Goal: Information Seeking & Learning: Learn about a topic

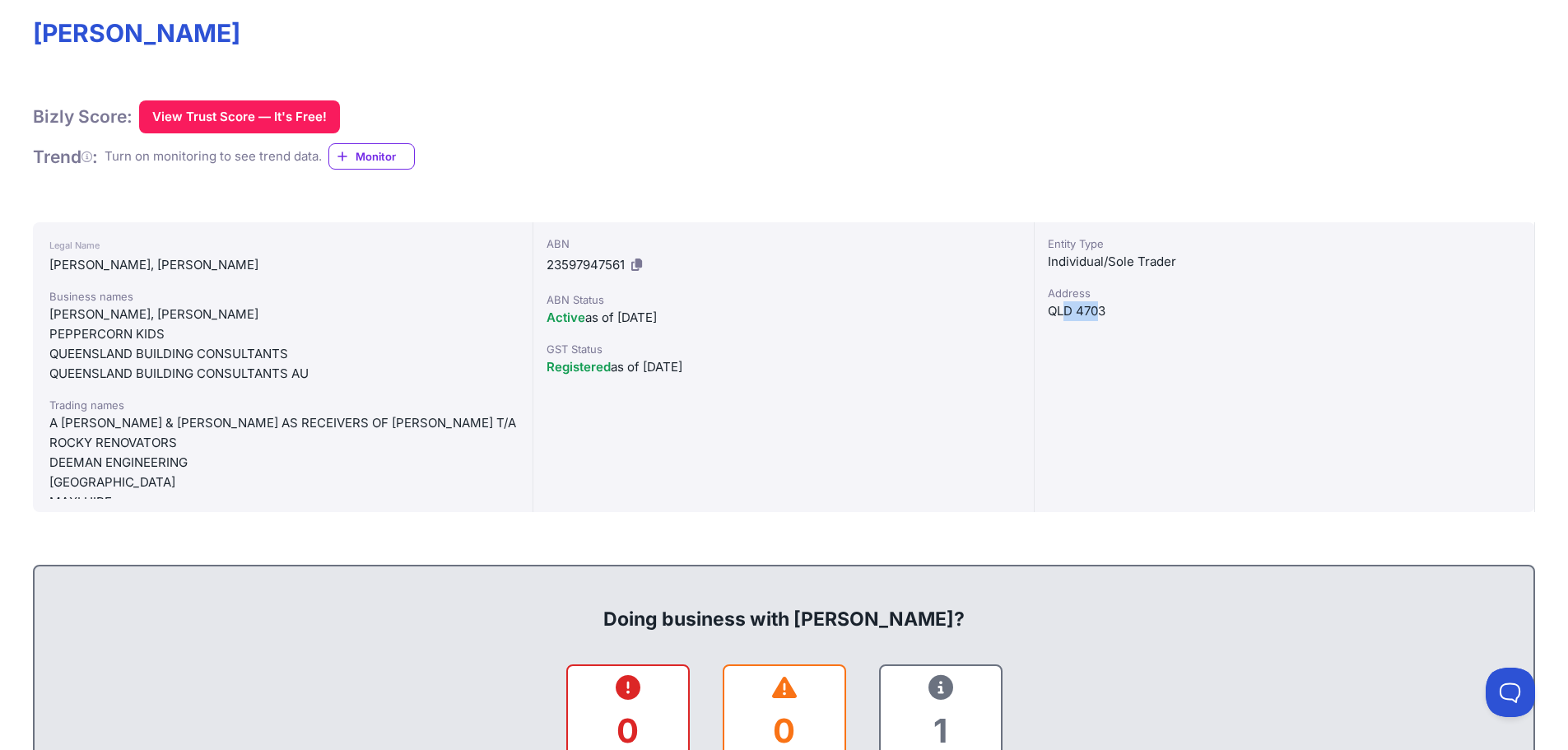
drag, startPoint x: 1092, startPoint y: 310, endPoint x: 1064, endPoint y: 311, distance: 28.0
click at [1064, 311] on div "QLD 4703" at bounding box center [1284, 311] width 474 height 20
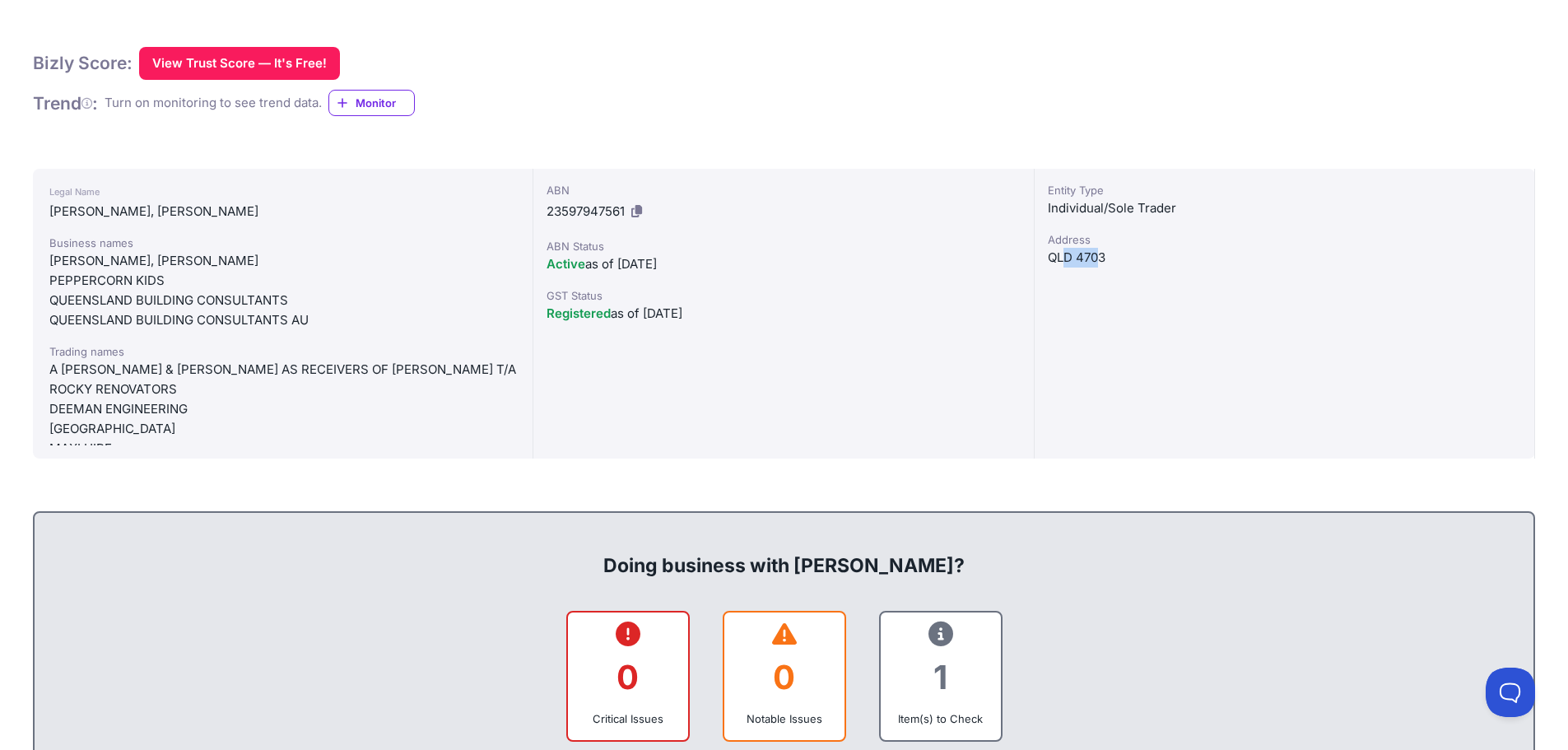
scroll to position [329, 0]
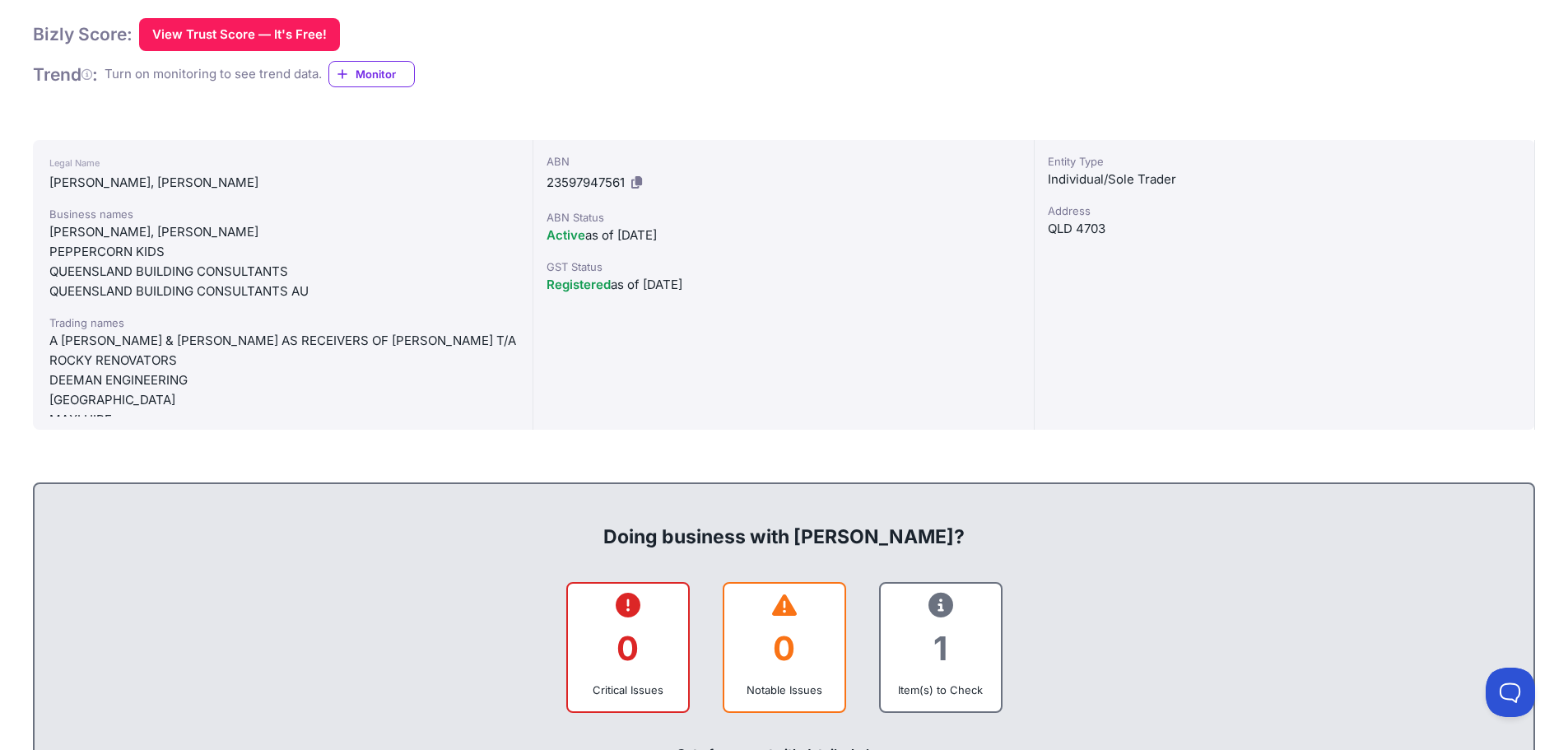
click at [722, 348] on div "ABN 23597947561 ABN Status Active as of [DATE] GST Status Registered as of [DAT…" at bounding box center [784, 284] width 500 height 289
drag, startPoint x: 130, startPoint y: 227, endPoint x: 133, endPoint y: 250, distance: 23.2
click at [133, 250] on div "Business names [PERSON_NAME], [PERSON_NAME] PEPPERCORN KIDS QUEENSLAND BUILDING…" at bounding box center [282, 253] width 467 height 95
click at [182, 256] on div "PEPPERCORN KIDS" at bounding box center [282, 252] width 467 height 20
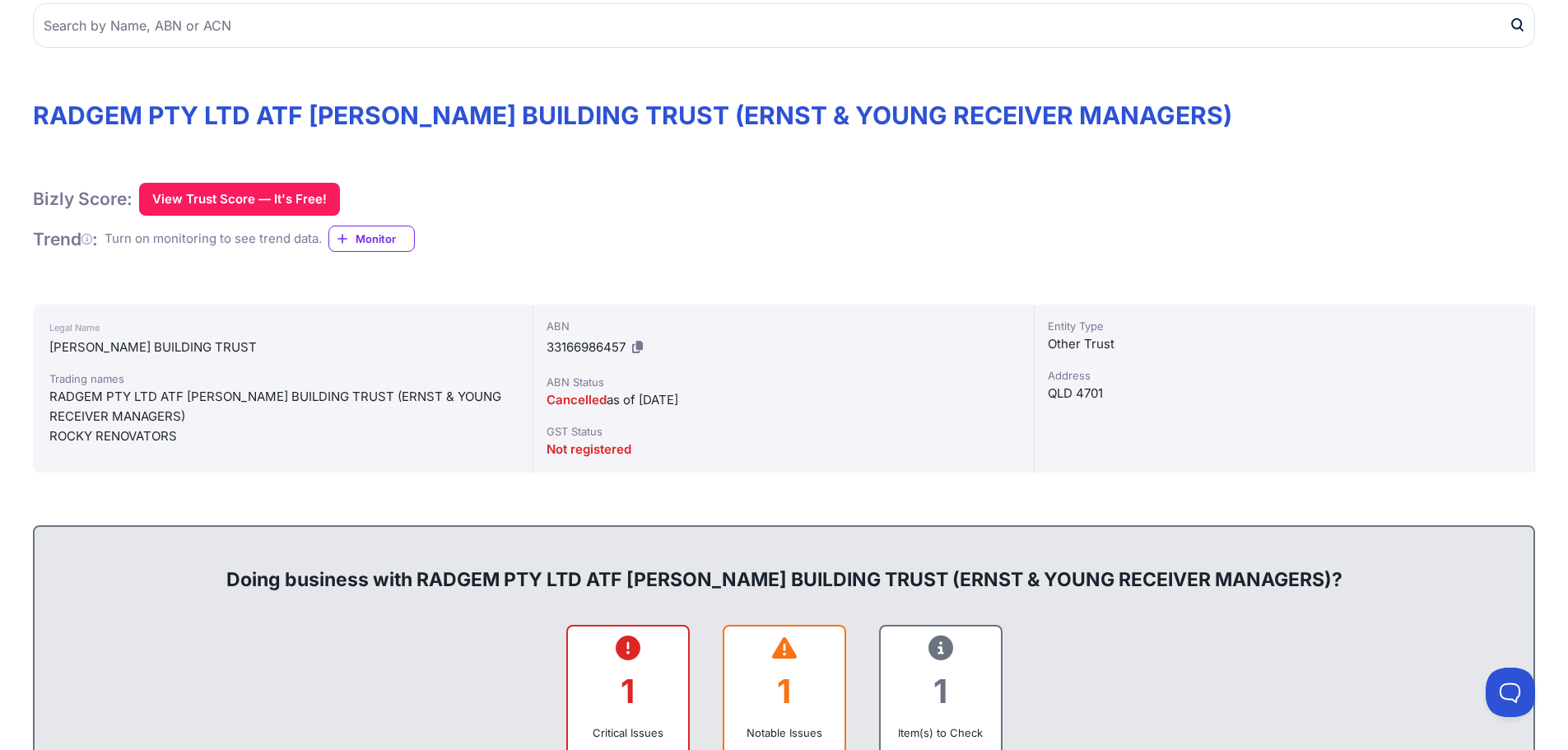
drag, startPoint x: 177, startPoint y: 74, endPoint x: 128, endPoint y: 43, distance: 58.0
